Goal: Information Seeking & Learning: Learn about a topic

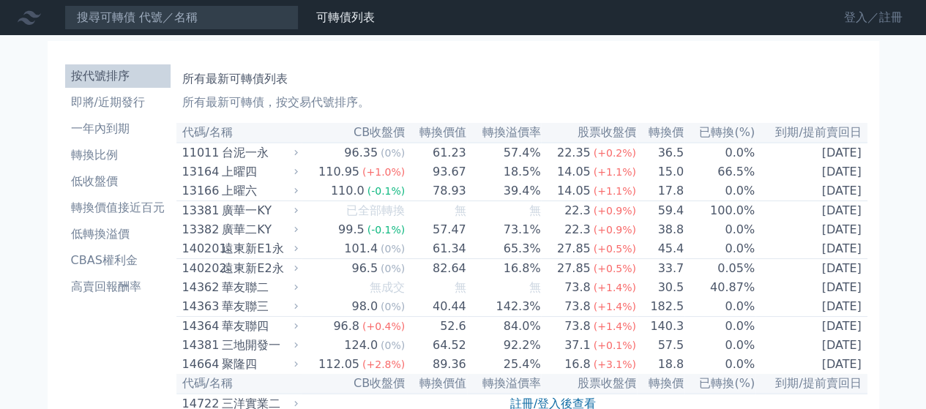
click at [849, 15] on link "登入／註冊" at bounding box center [873, 17] width 82 height 23
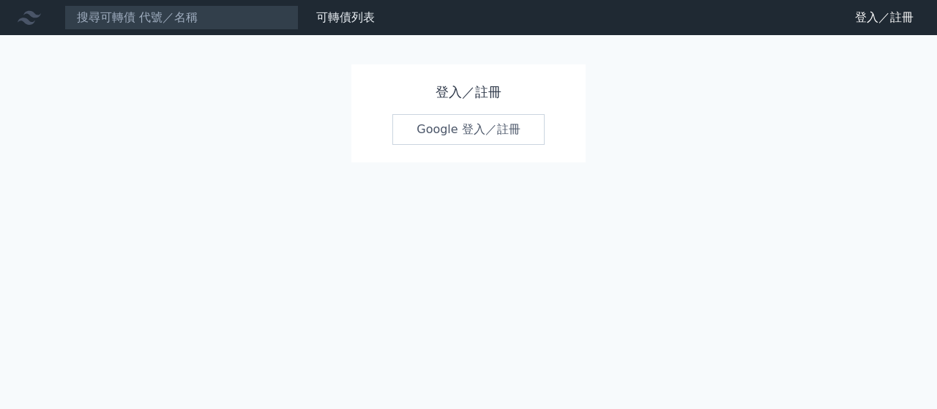
click at [471, 130] on link "Google 登入／註冊" at bounding box center [468, 129] width 152 height 31
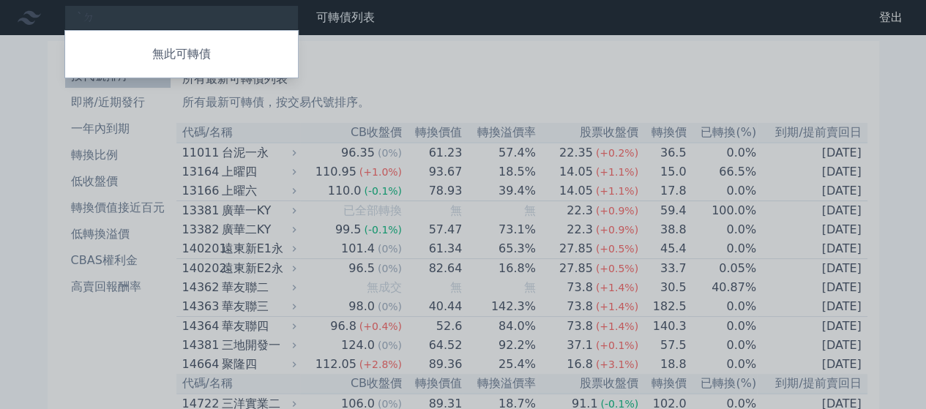
type input "ˋ"
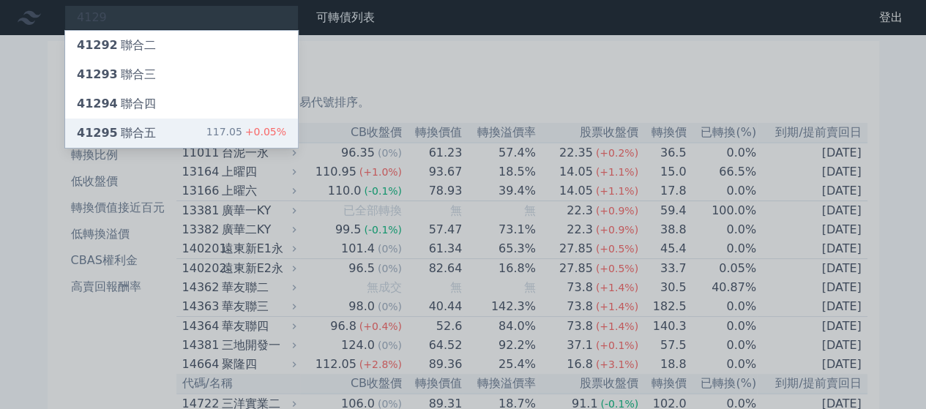
type input "4129"
click at [154, 128] on div "41295 聯合五 117.05 +0.05%" at bounding box center [181, 133] width 233 height 29
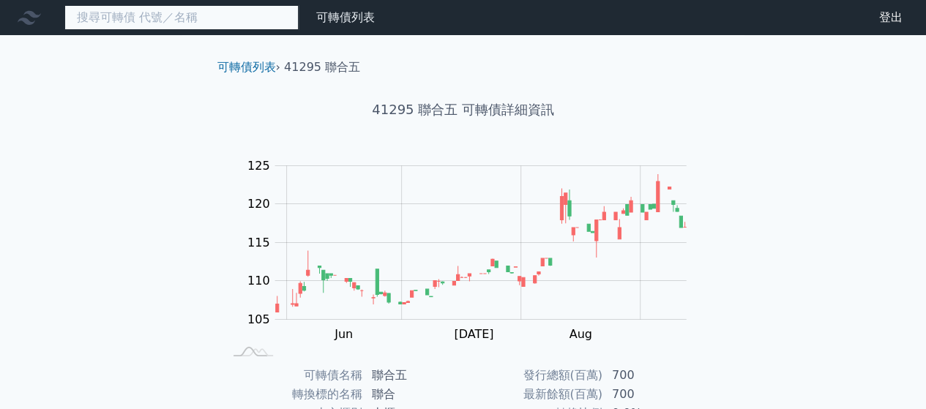
click at [198, 23] on input at bounding box center [181, 17] width 234 height 25
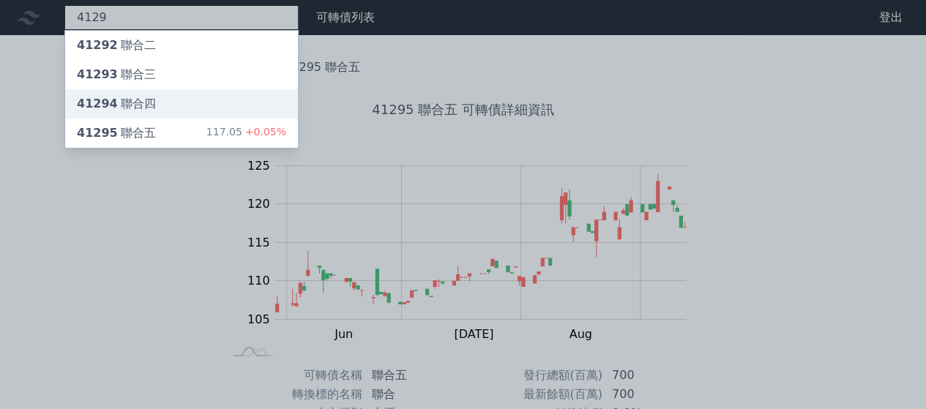
type input "4129"
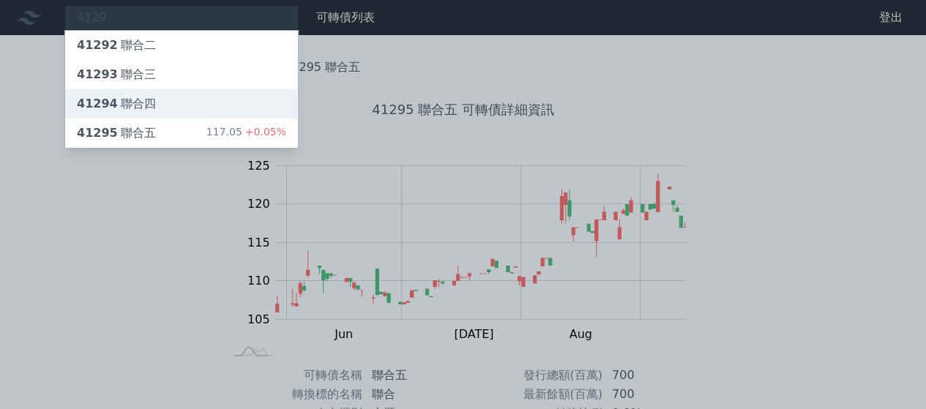
click at [164, 105] on div "41294 聯合四" at bounding box center [181, 103] width 233 height 29
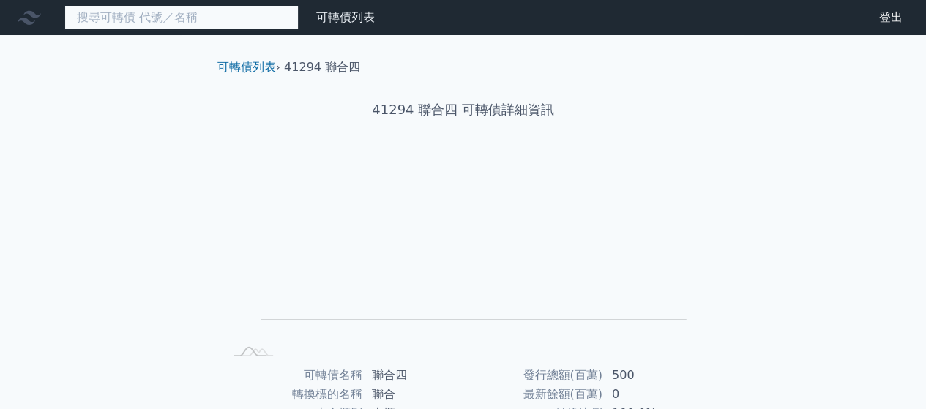
click at [217, 18] on input at bounding box center [181, 17] width 234 height 25
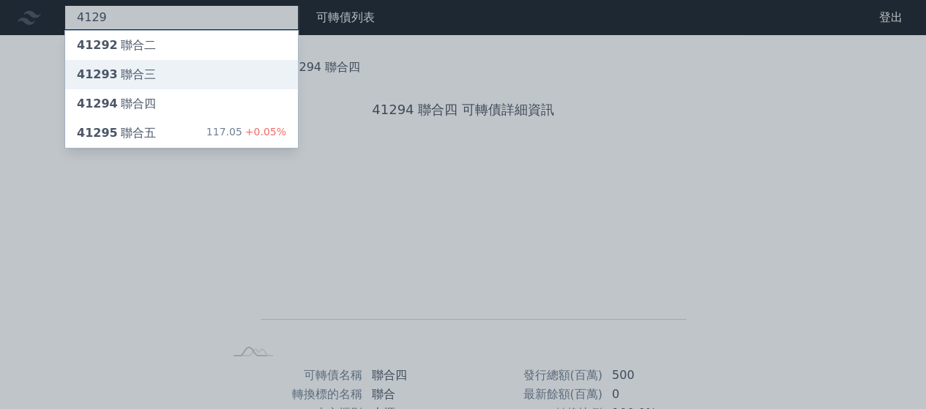
type input "4129"
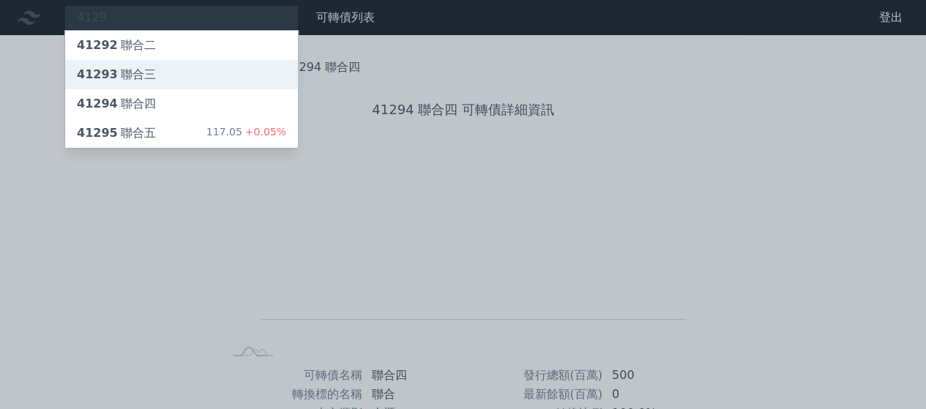
click at [186, 78] on div "41293 聯合三" at bounding box center [181, 74] width 233 height 29
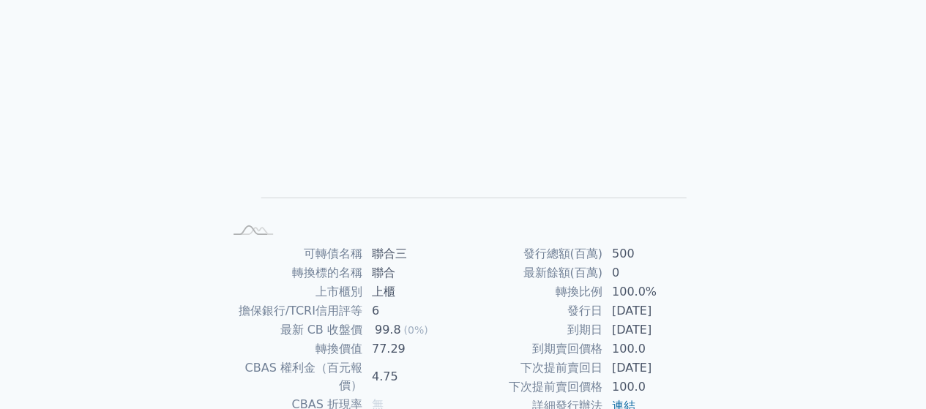
scroll to position [268, 0]
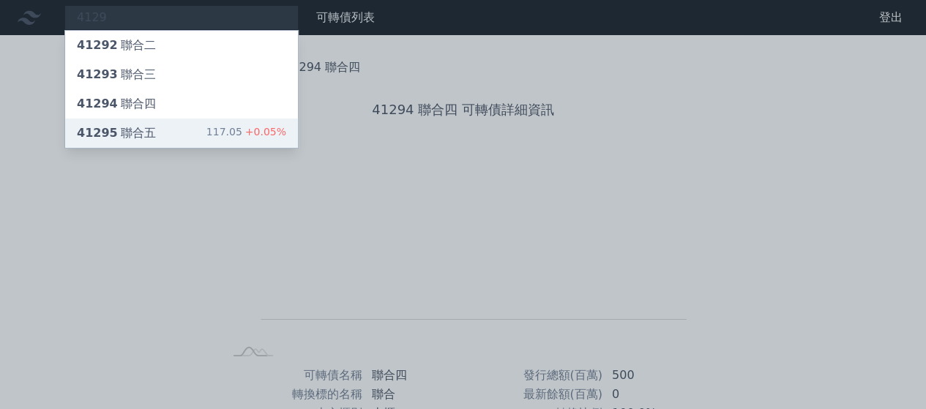
click at [142, 137] on div "41295 聯合五" at bounding box center [116, 133] width 79 height 18
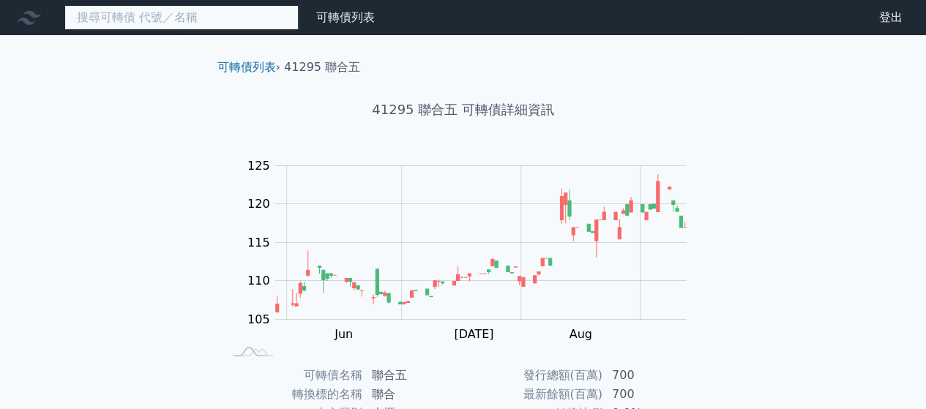
click at [218, 23] on input at bounding box center [181, 17] width 234 height 25
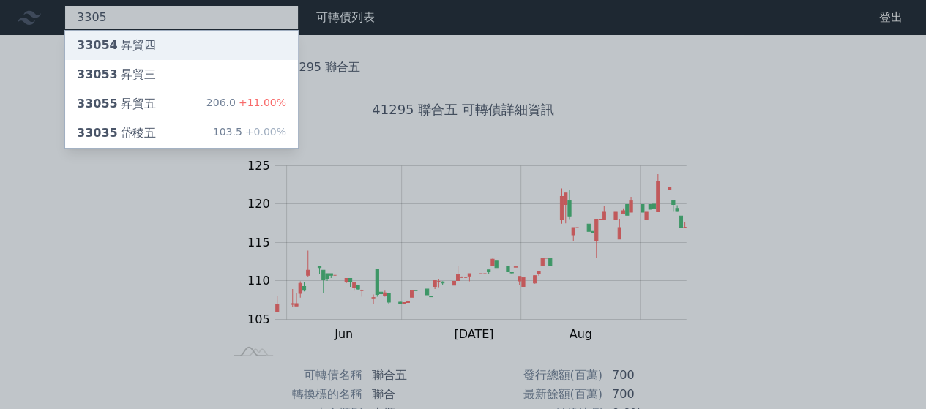
type input "3305"
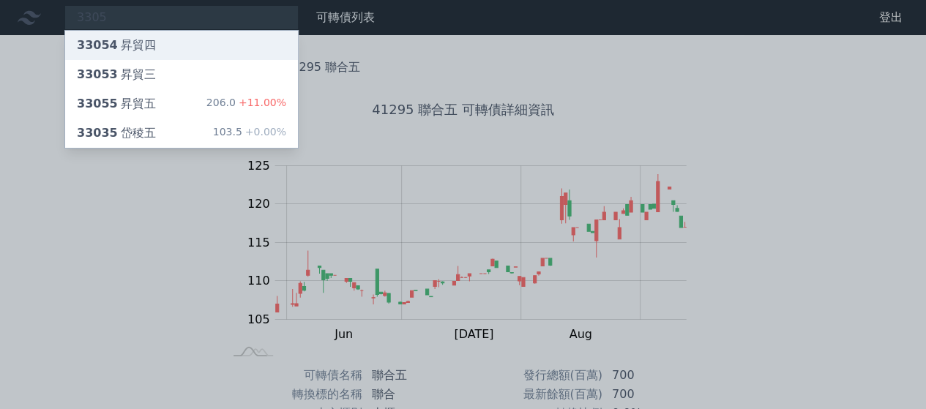
click at [171, 46] on div "33054 昇貿四" at bounding box center [181, 45] width 233 height 29
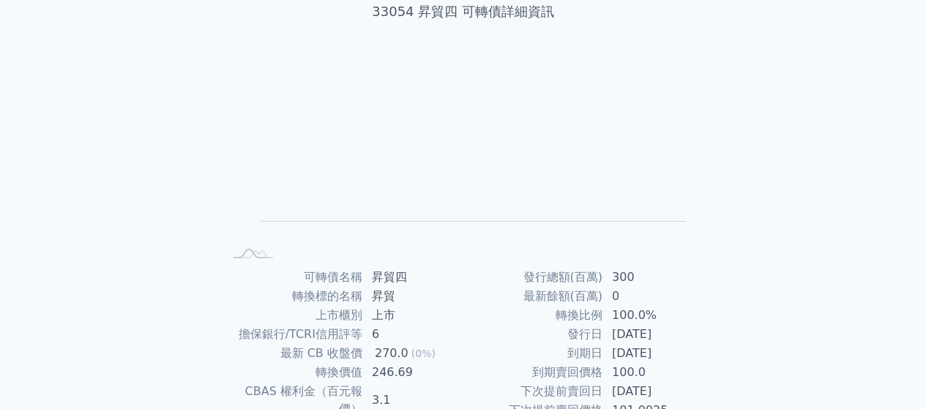
scroll to position [97, 0]
drag, startPoint x: 895, startPoint y: 201, endPoint x: 898, endPoint y: 169, distance: 32.3
click at [898, 169] on div "可轉債列表 財務數據 可轉債列表 財務數據 登出 登出 可轉債列表 › 33054 昇貿四 33054 昇貿四 可轉債詳細資訊 Zoom Out L L Ch…" at bounding box center [463, 251] width 926 height 696
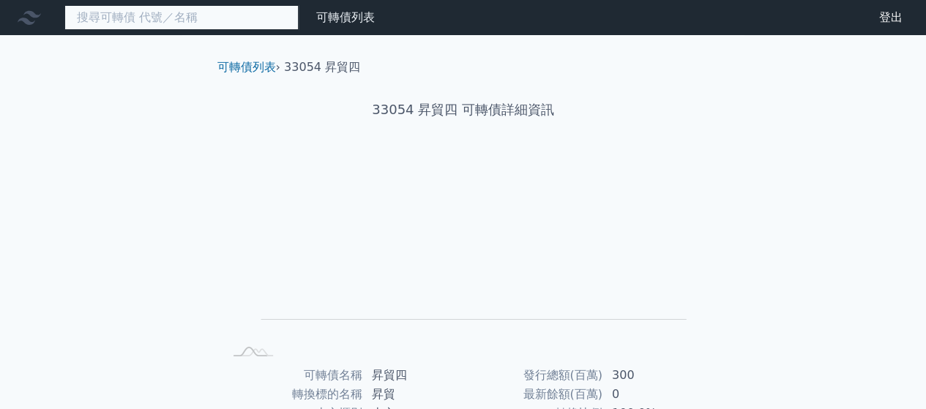
click at [198, 24] on input at bounding box center [181, 17] width 234 height 25
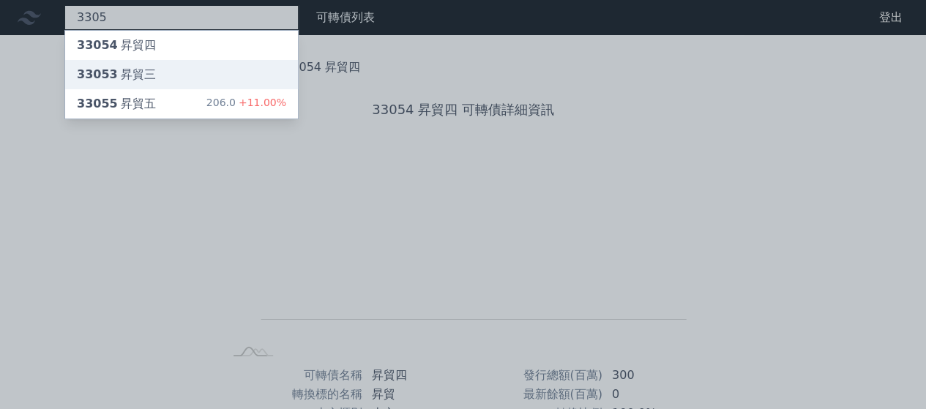
type input "3305"
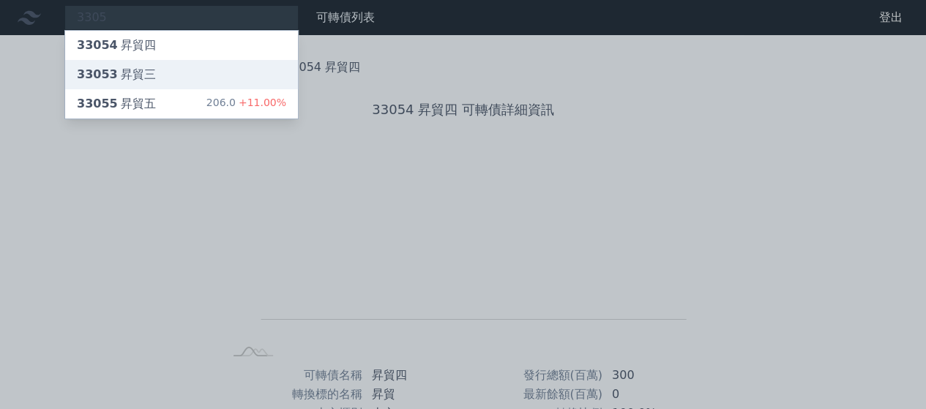
click at [160, 73] on div "33053 昇貿三" at bounding box center [181, 74] width 233 height 29
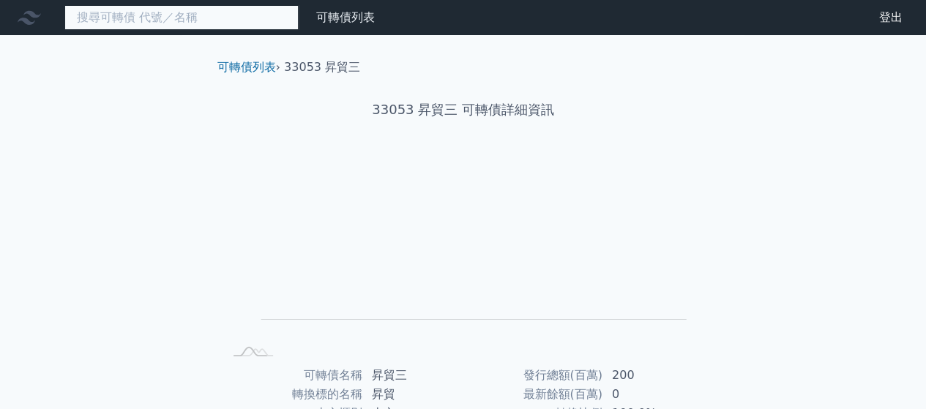
click at [168, 22] on input at bounding box center [181, 17] width 234 height 25
click at [165, 15] on input at bounding box center [181, 17] width 234 height 25
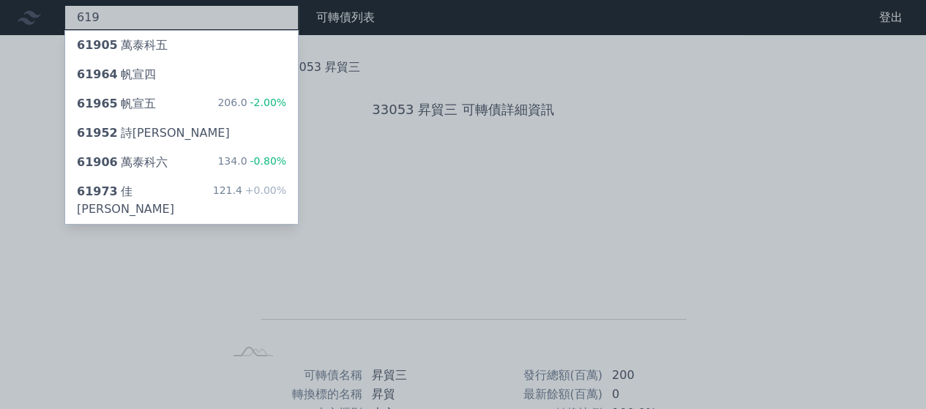
type input "6197"
